Goal: Information Seeking & Learning: Learn about a topic

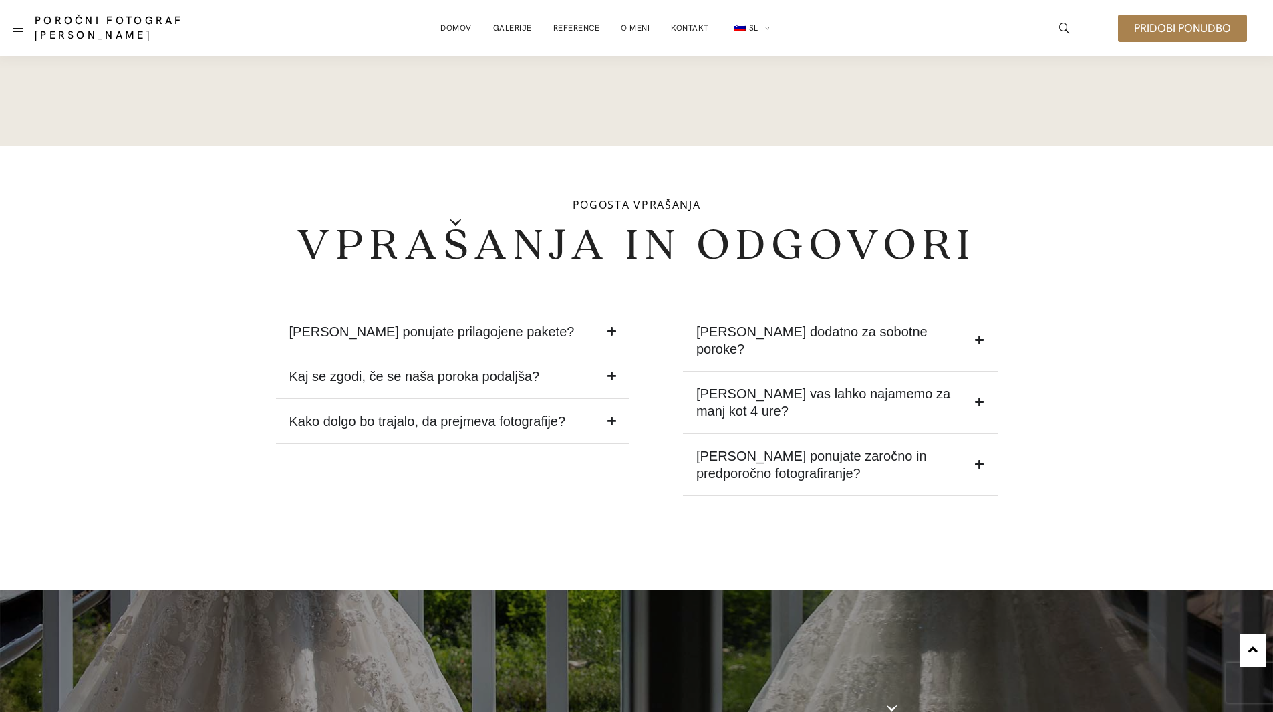
scroll to position [4946, 0]
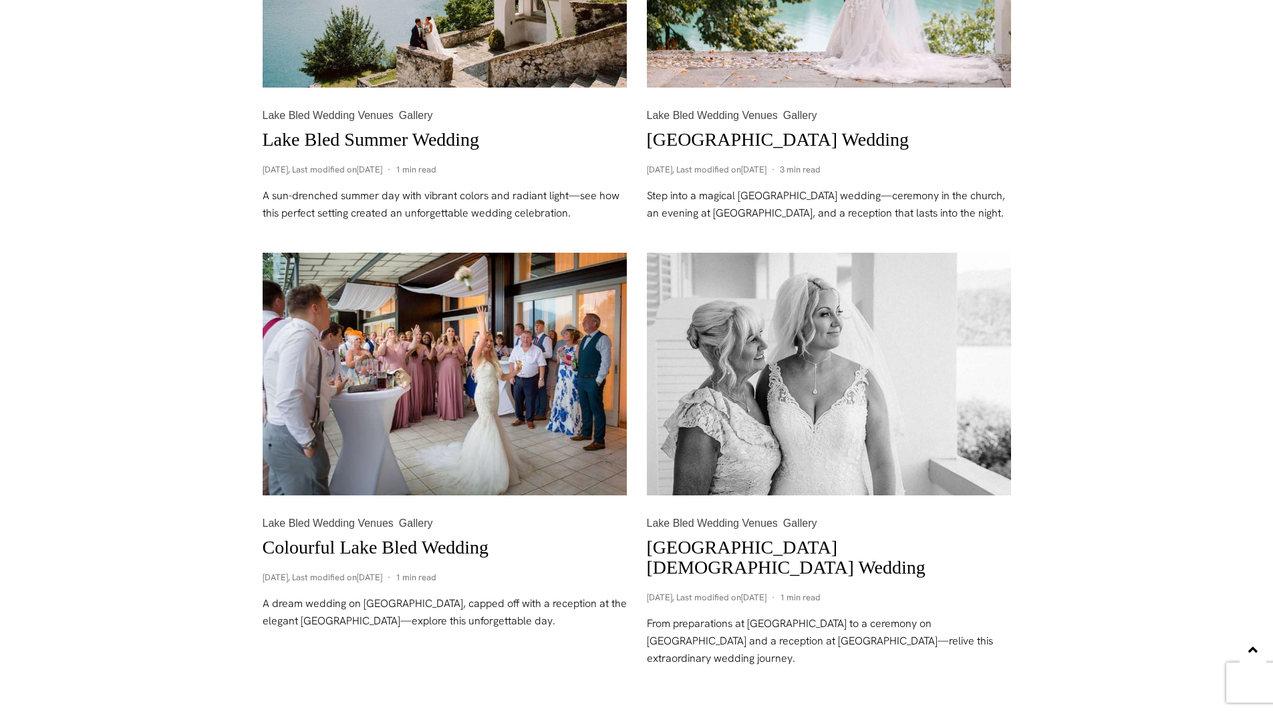
scroll to position [1571, 0]
